Goal: Task Accomplishment & Management: Manage account settings

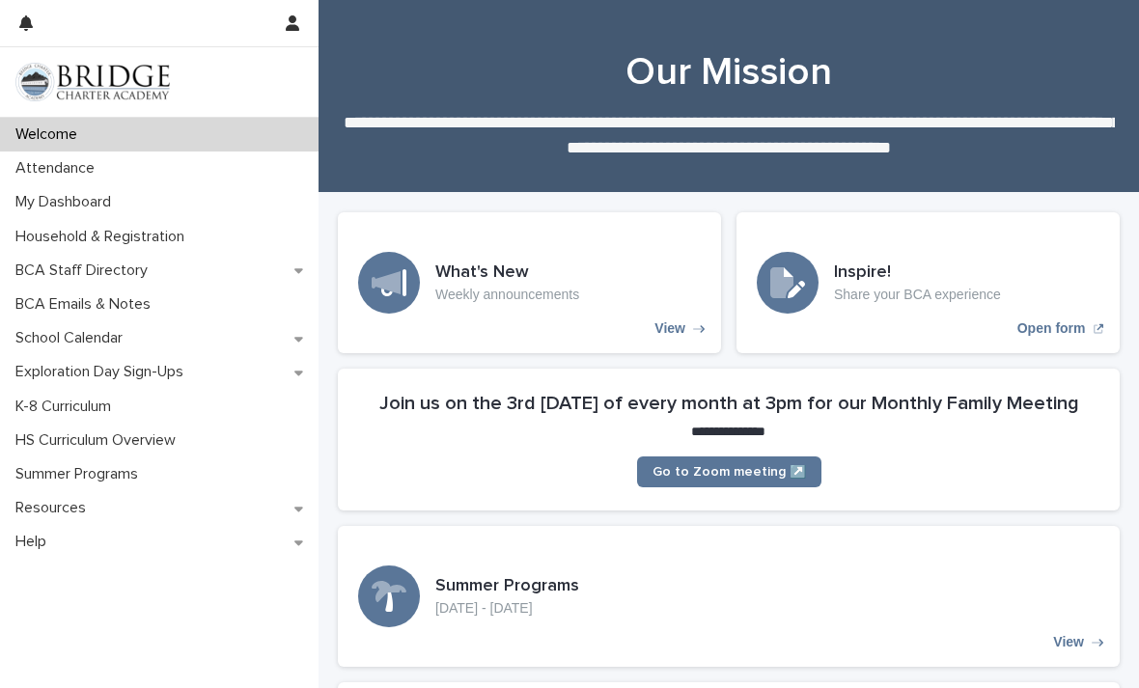
click at [65, 164] on p "Attendance" at bounding box center [59, 168] width 102 height 18
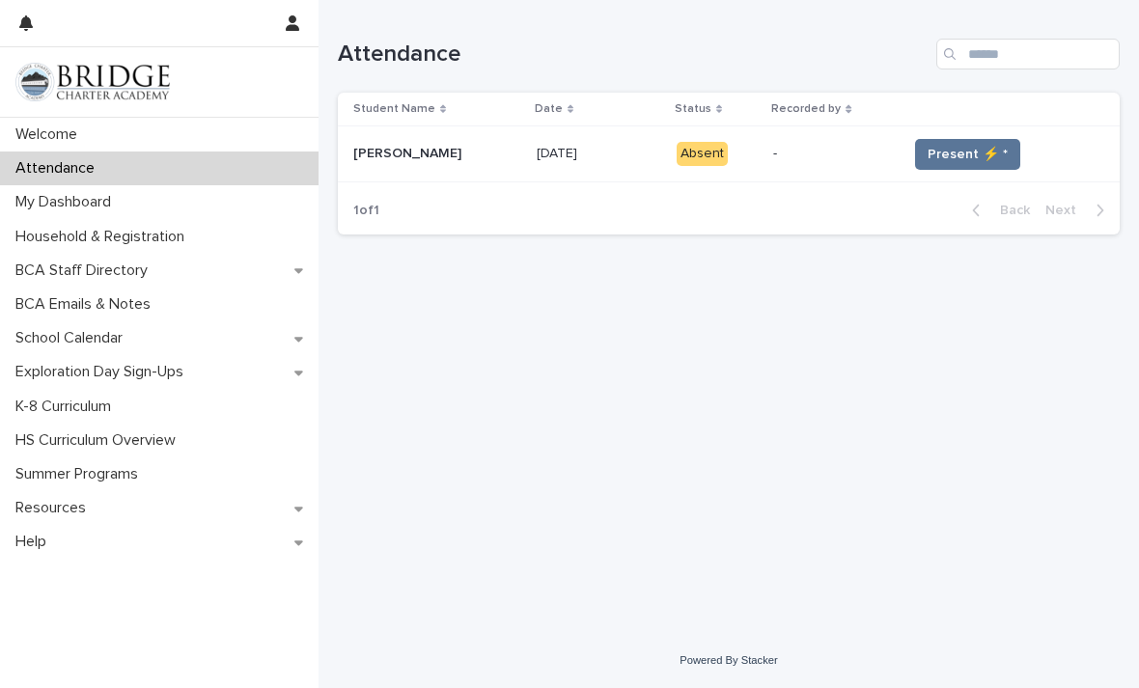
click at [960, 168] on button "Present ⚡ *" at bounding box center [967, 154] width 105 height 31
click at [945, 148] on span "Present ⚡ *" at bounding box center [967, 154] width 80 height 19
click at [987, 139] on button "Present ⚡ *" at bounding box center [967, 154] width 105 height 31
click at [983, 135] on td "Present ⚡ *" at bounding box center [1009, 154] width 220 height 56
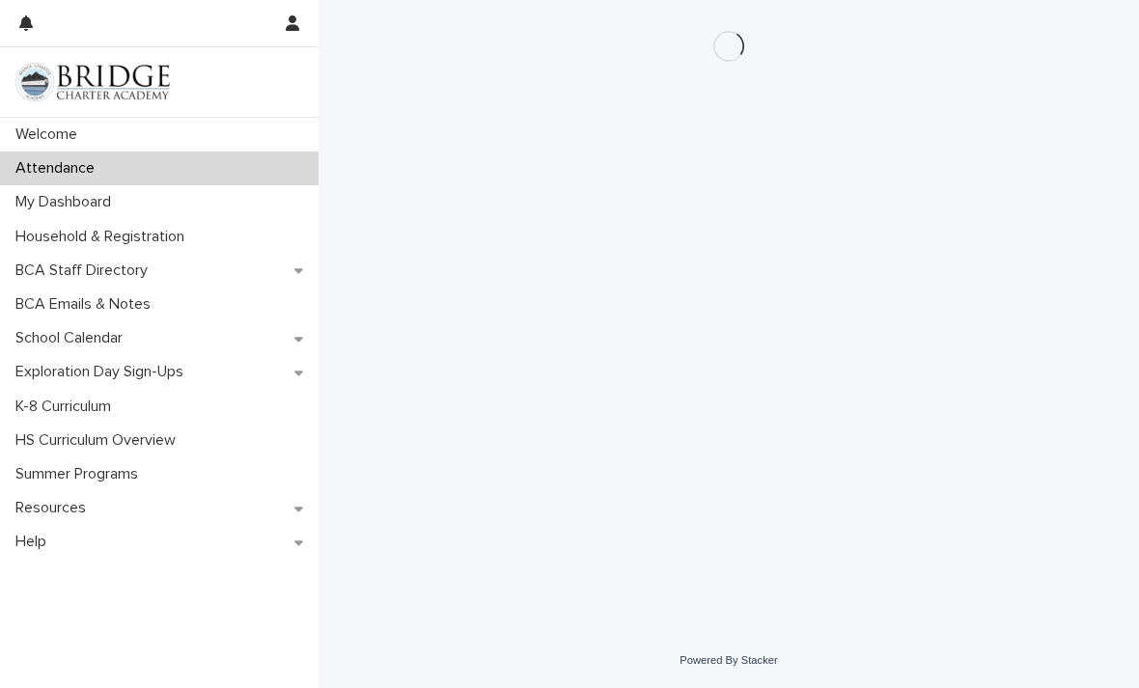
click at [958, 147] on div "Loading... Saving… Loading... Saving…" at bounding box center [728, 292] width 801 height 585
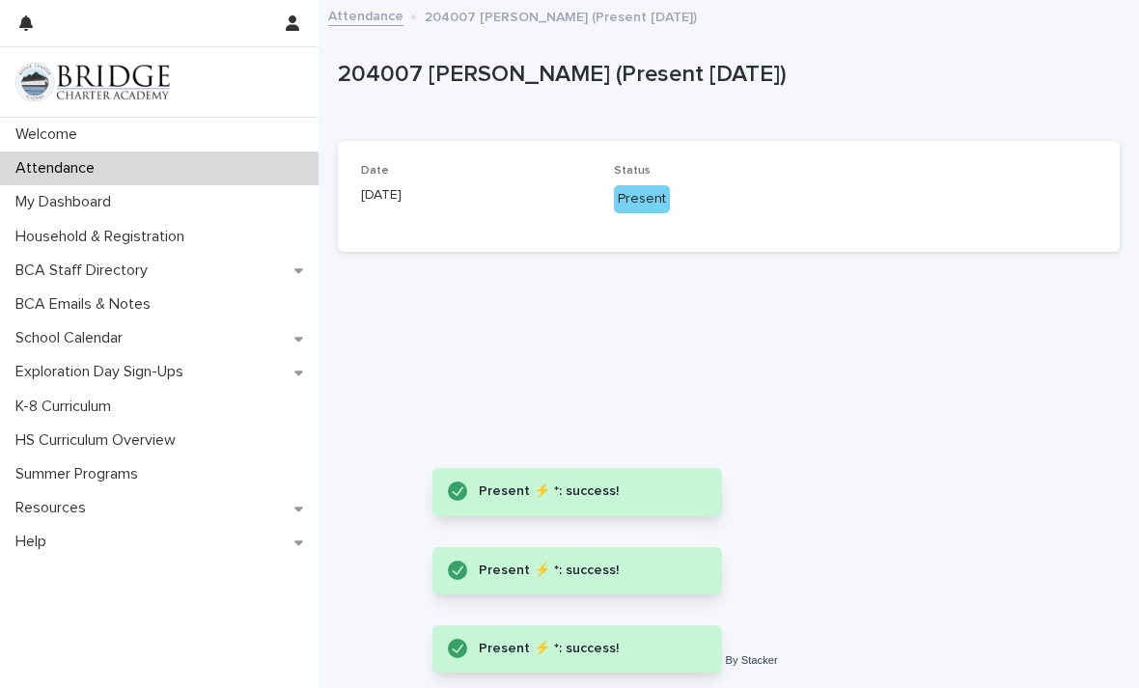
click at [636, 210] on div "Present" at bounding box center [642, 199] width 56 height 28
click at [635, 209] on div "Present" at bounding box center [642, 199] width 56 height 28
click at [641, 204] on div "Present" at bounding box center [642, 199] width 56 height 28
click at [641, 203] on div "Present" at bounding box center [642, 199] width 56 height 28
click at [637, 206] on div "Present" at bounding box center [642, 199] width 56 height 28
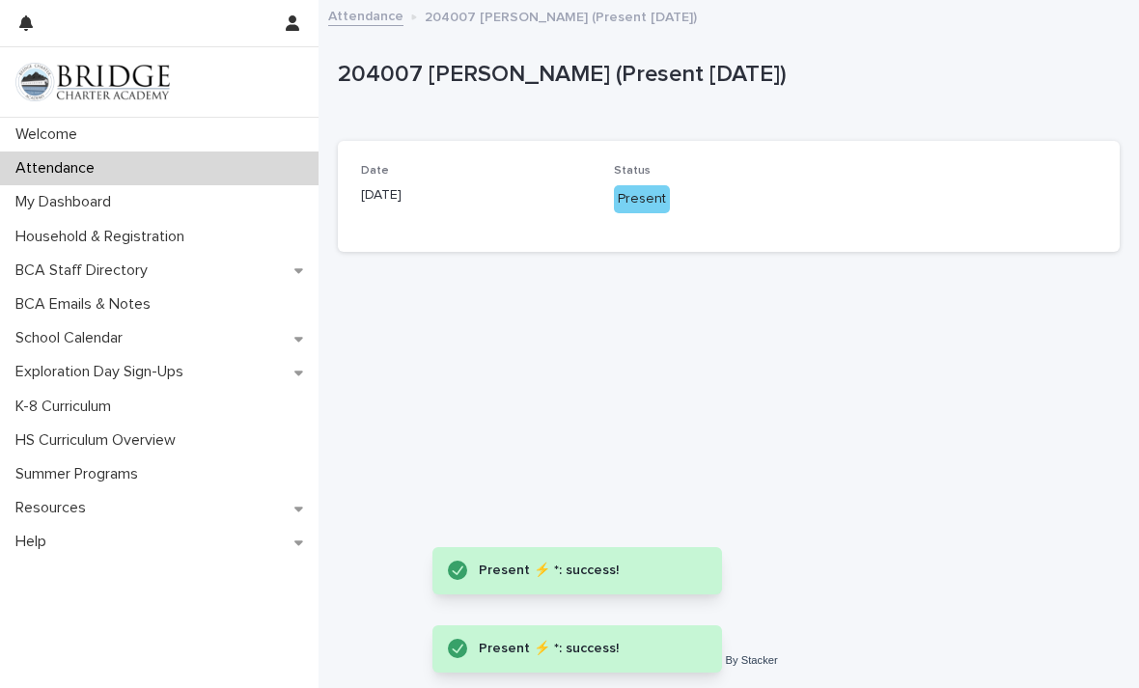
click at [644, 196] on div "Present" at bounding box center [642, 199] width 56 height 28
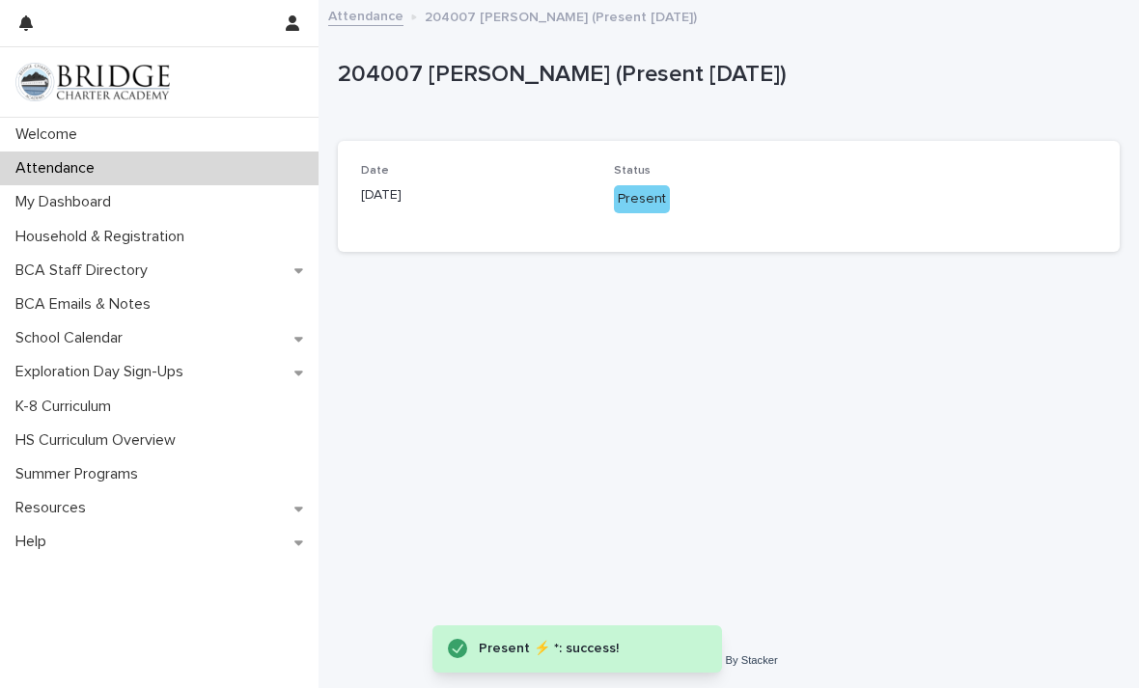
click at [638, 199] on div "Present" at bounding box center [642, 199] width 56 height 28
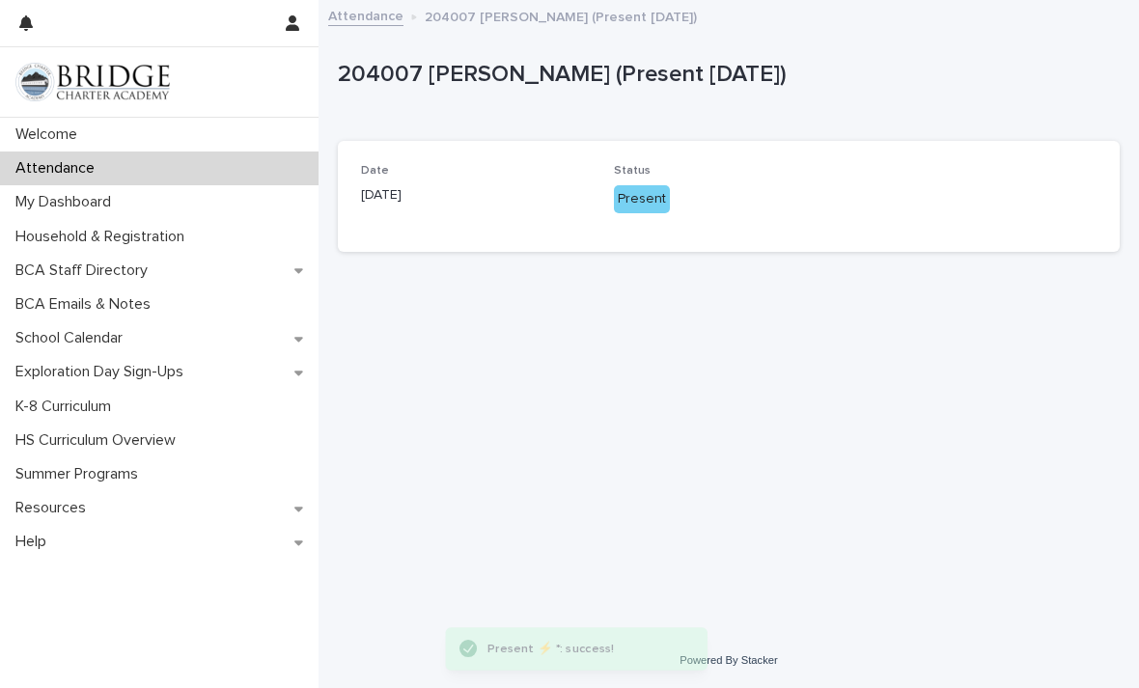
click at [631, 199] on div "Present" at bounding box center [642, 199] width 56 height 28
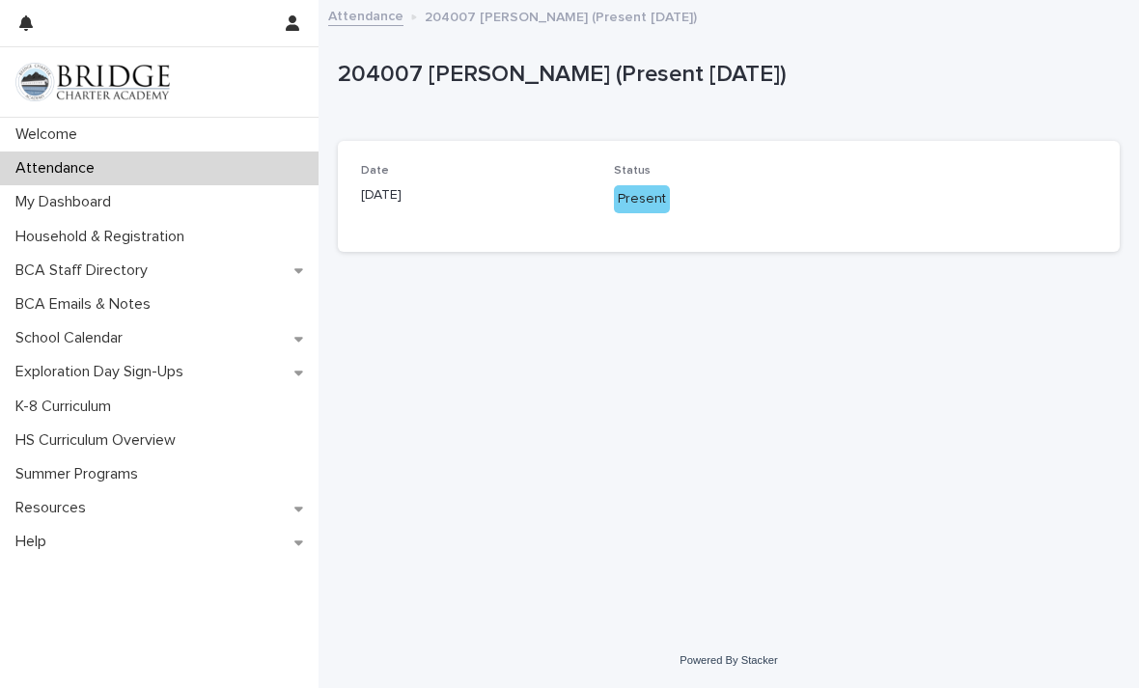
click at [639, 205] on div "Present" at bounding box center [642, 199] width 56 height 28
click at [638, 205] on div "Present" at bounding box center [642, 199] width 56 height 28
click at [640, 189] on div "Present" at bounding box center [642, 199] width 56 height 28
click at [638, 187] on div "Present" at bounding box center [642, 199] width 56 height 28
